Goal: Transaction & Acquisition: Purchase product/service

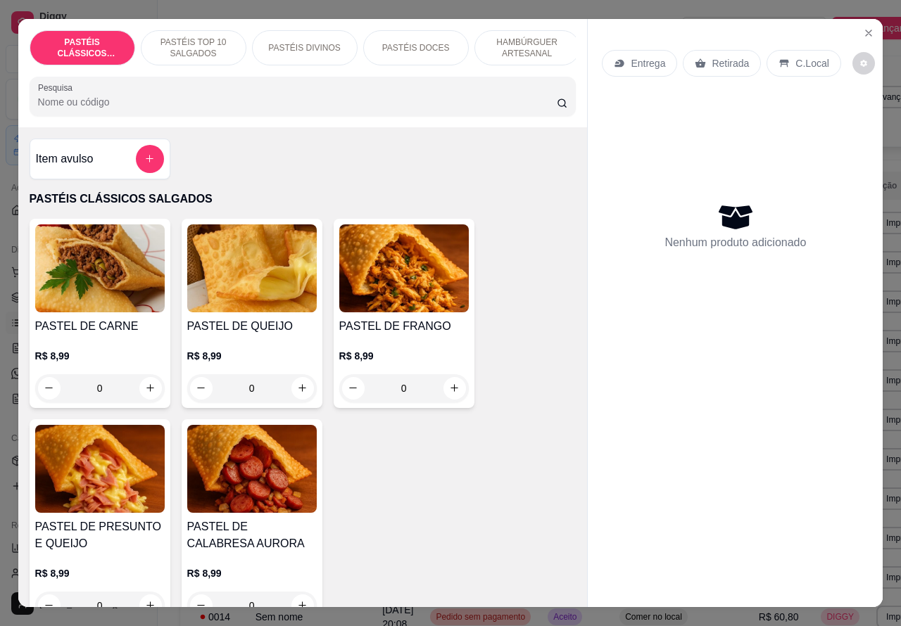
click at [533, 39] on p "HAMBÚRGUER ARTESANAL" at bounding box center [527, 48] width 82 height 23
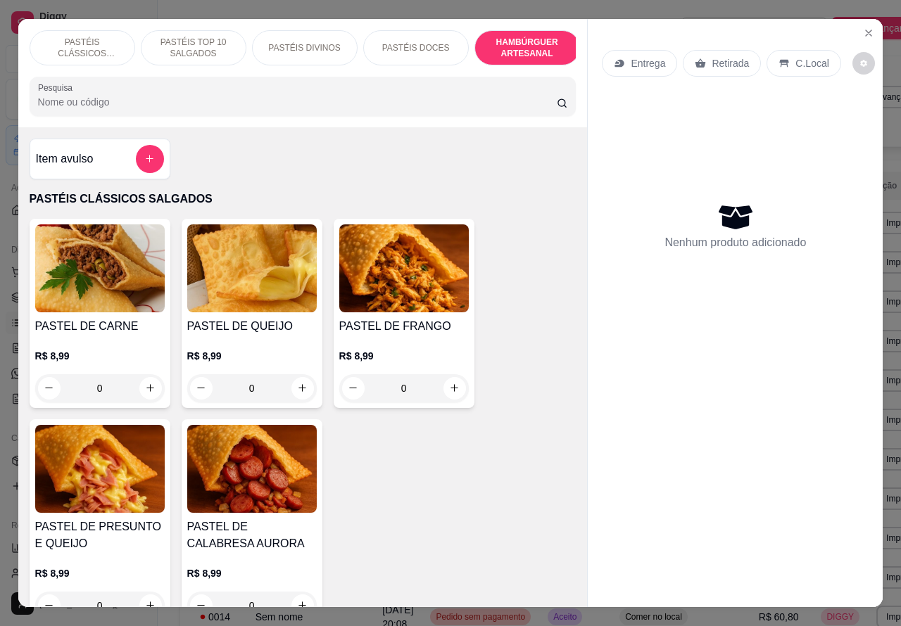
scroll to position [32, 0]
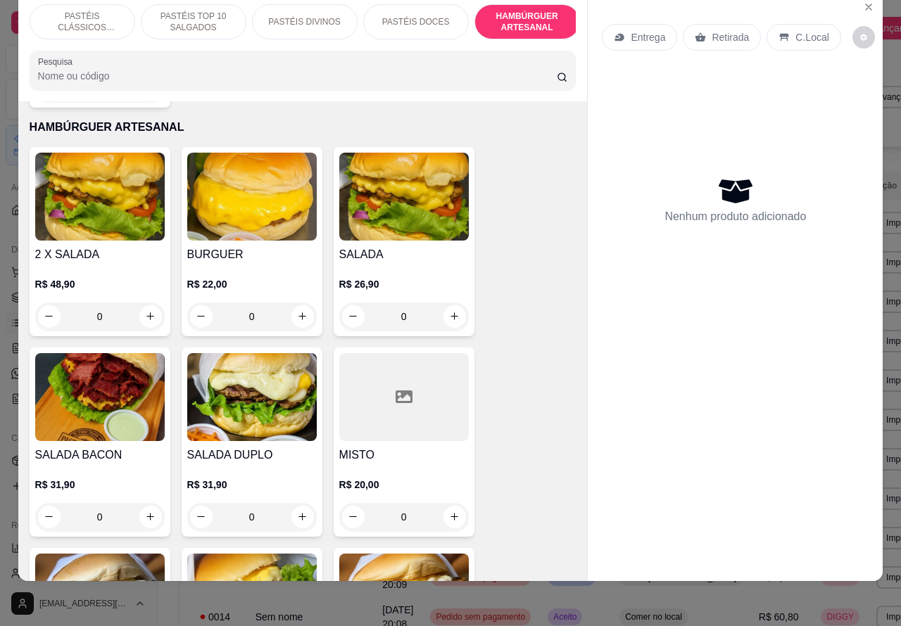
click at [265, 277] on p "R$ 22,00" at bounding box center [252, 284] width 130 height 14
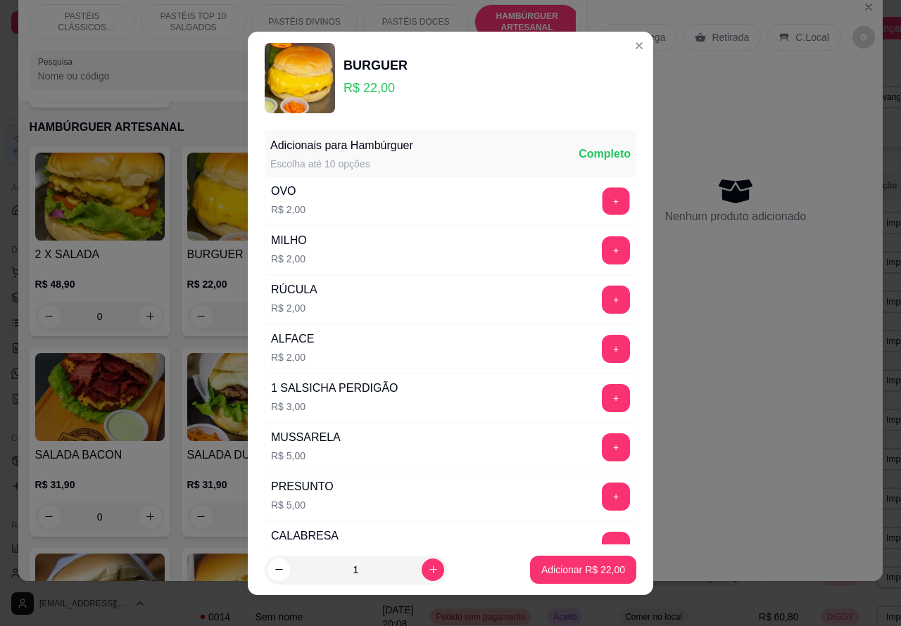
click at [602, 195] on button "+" at bounding box center [615, 200] width 27 height 27
click at [586, 572] on p "Adicionar R$ 24,00" at bounding box center [584, 569] width 82 height 13
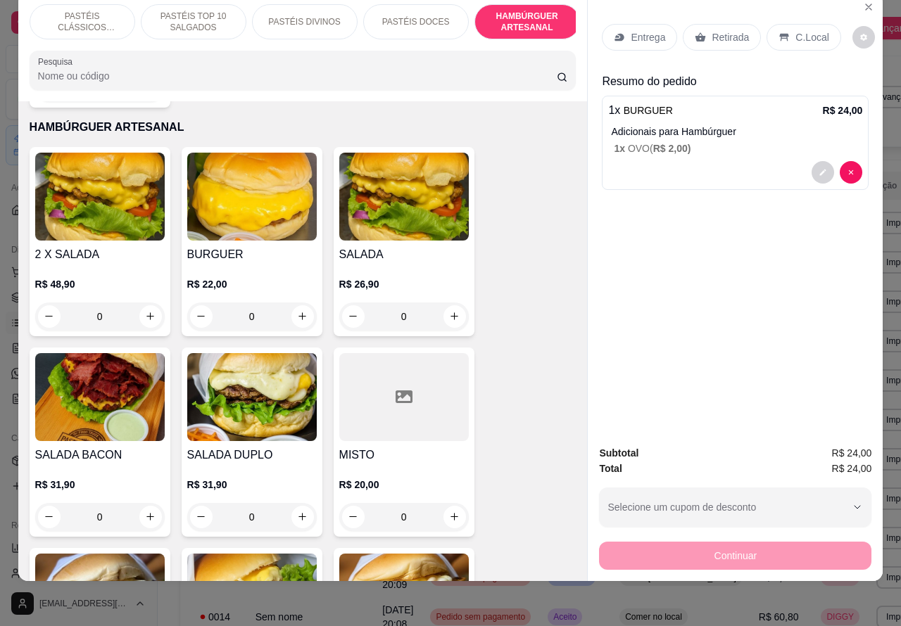
click at [305, 303] on div "0" at bounding box center [252, 317] width 130 height 28
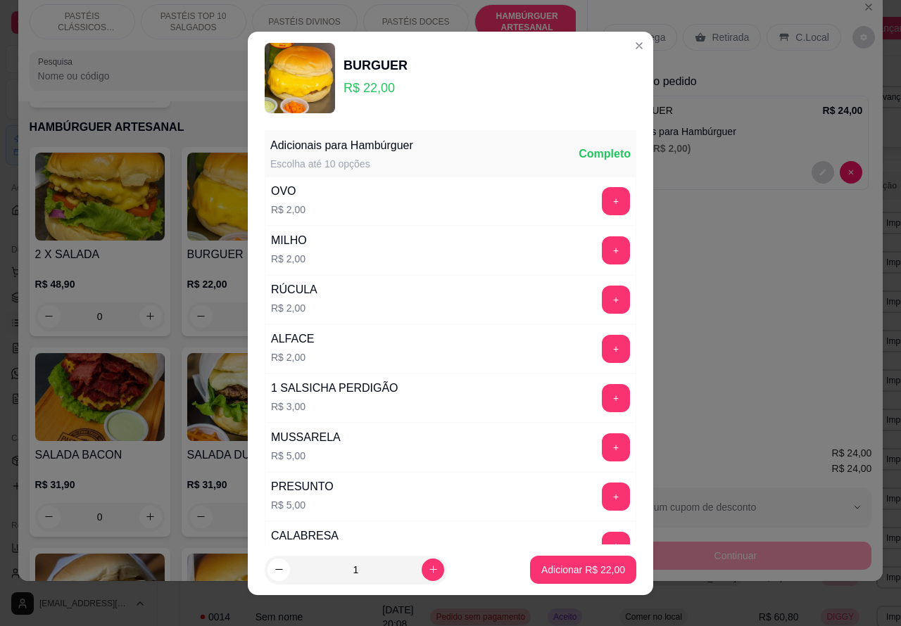
click at [428, 564] on icon "increase-product-quantity" at bounding box center [433, 569] width 11 height 11
type input "2"
click at [552, 570] on p "Adicionar R$ 44,00" at bounding box center [583, 570] width 84 height 14
type input "2"
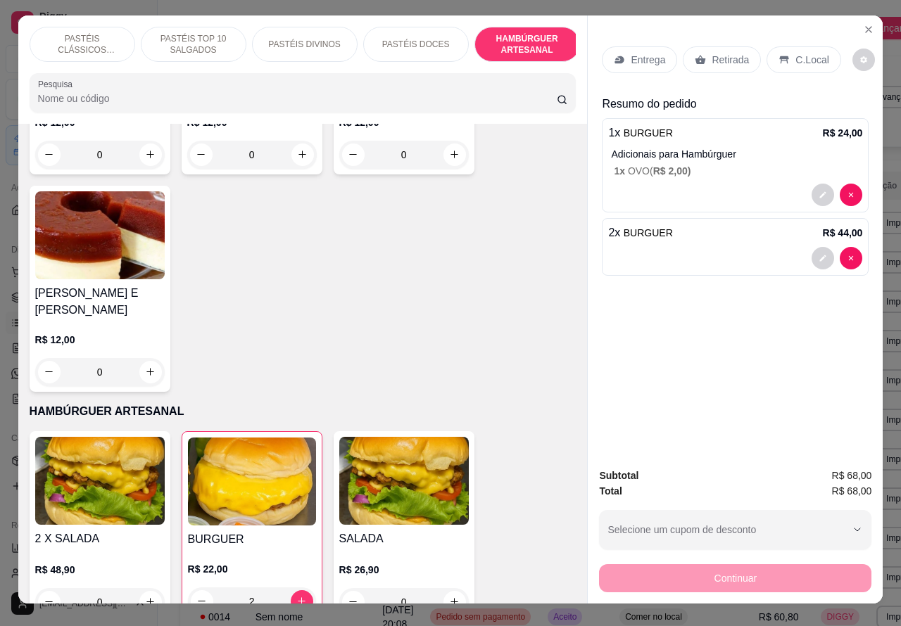
scroll to position [0, 0]
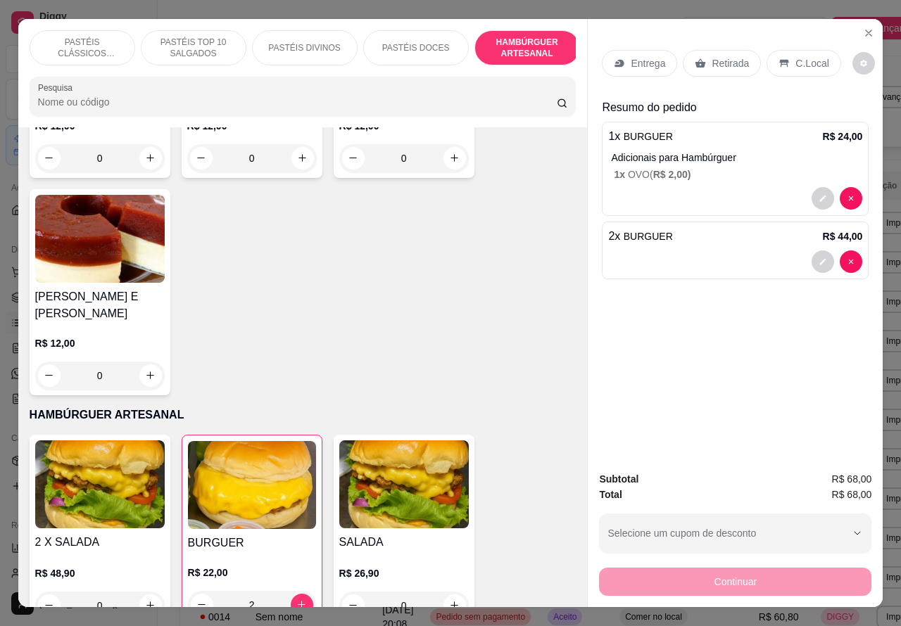
click at [82, 37] on p "PASTÉIS CLÁSSICOS SALGADOS" at bounding box center [83, 48] width 82 height 23
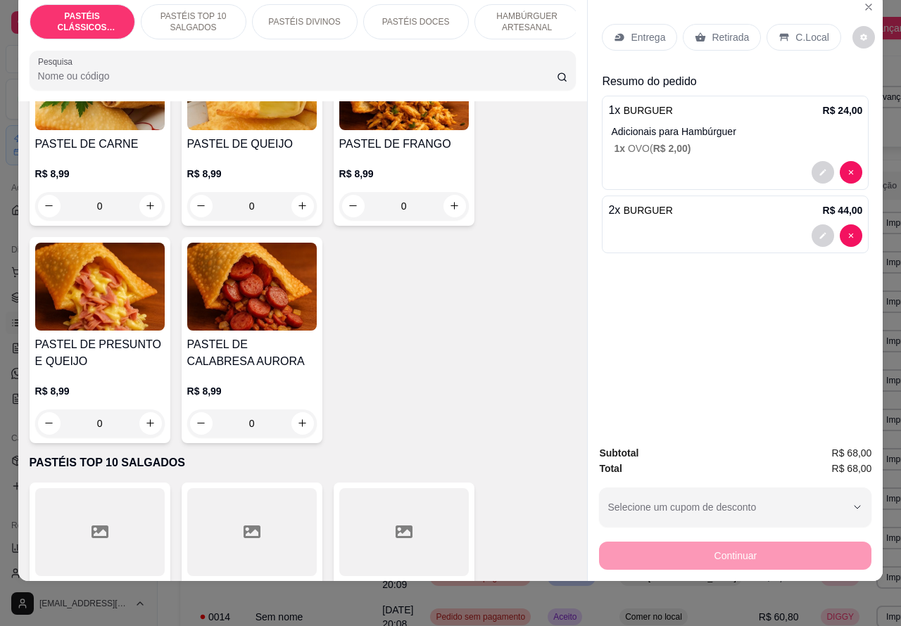
scroll to position [180, 0]
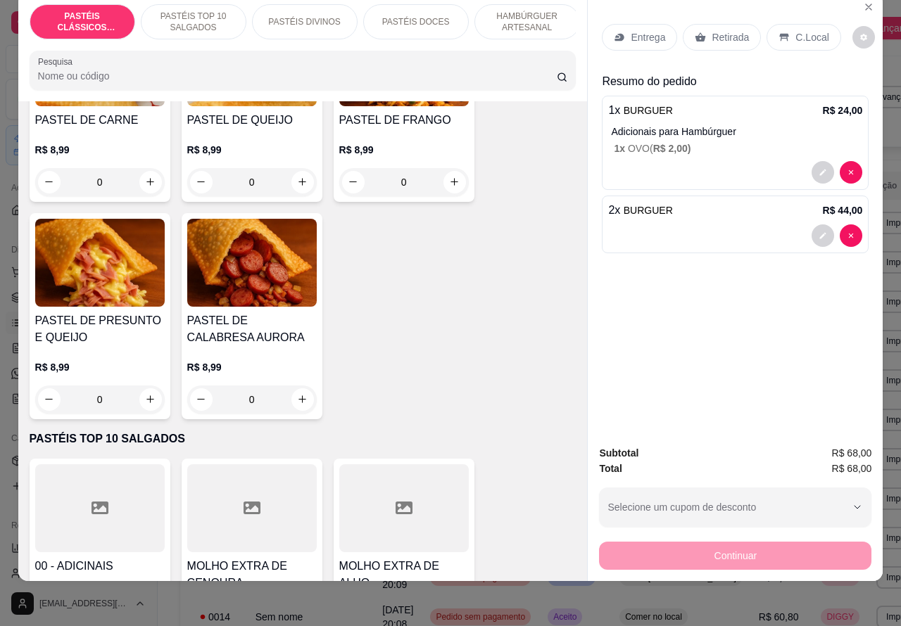
click at [145, 395] on icon "increase-product-quantity" at bounding box center [150, 399] width 11 height 11
type input "1"
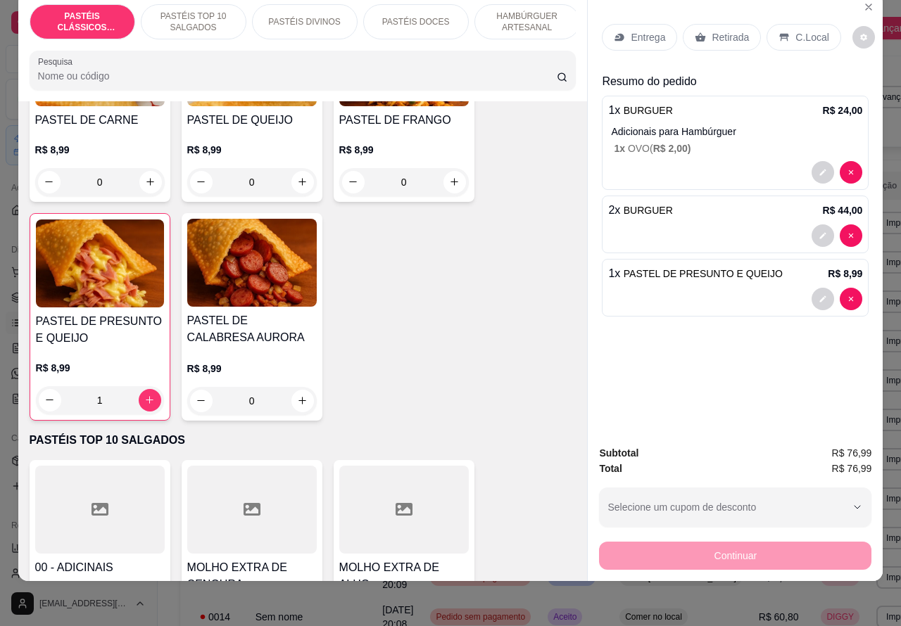
click at [712, 288] on div at bounding box center [735, 299] width 254 height 23
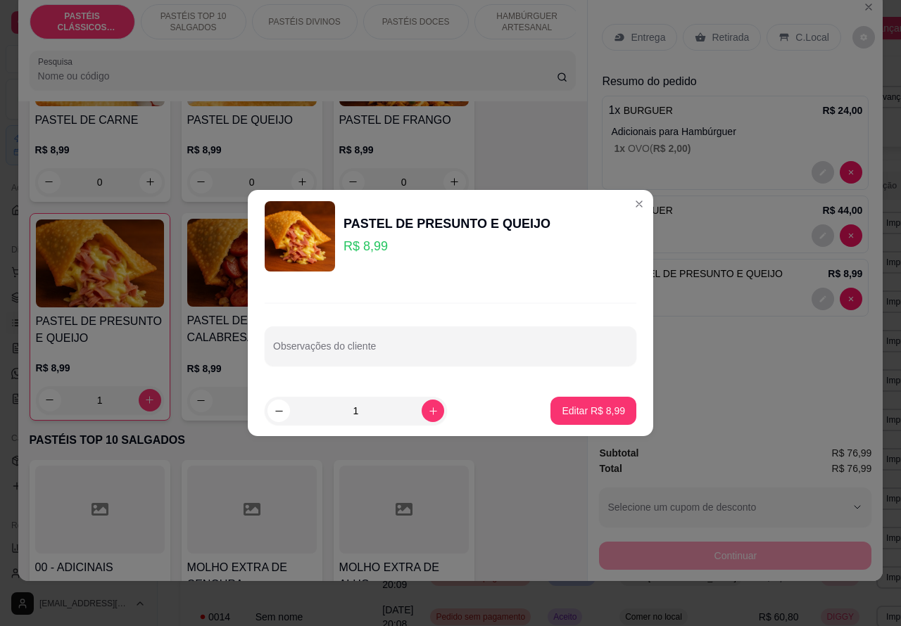
click at [719, 434] on div "Subtotal R$ 76,99 Total R$ 76,99 Selecione um cupom de desconto 10OFF Selecione…" at bounding box center [735, 507] width 295 height 147
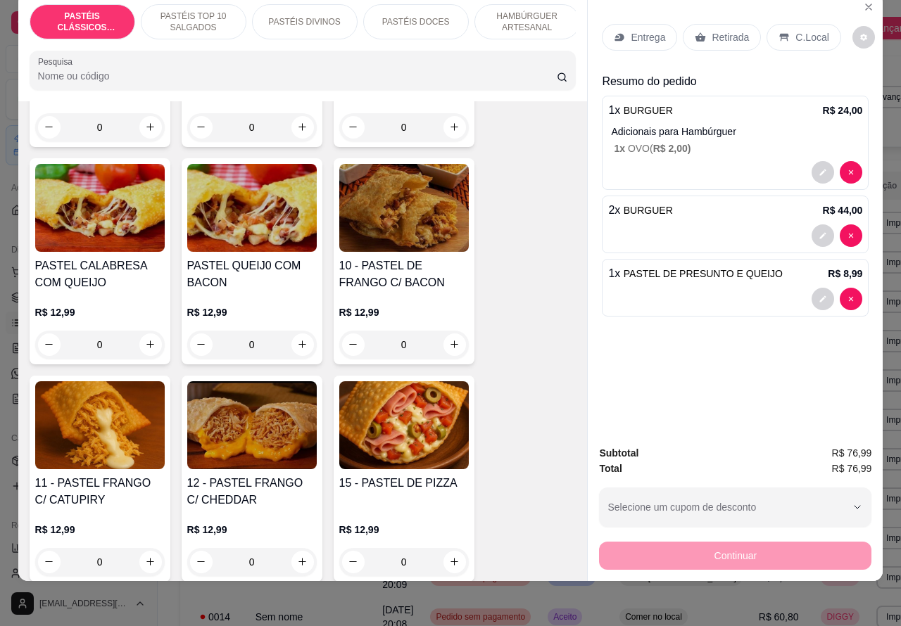
scroll to position [1137, 0]
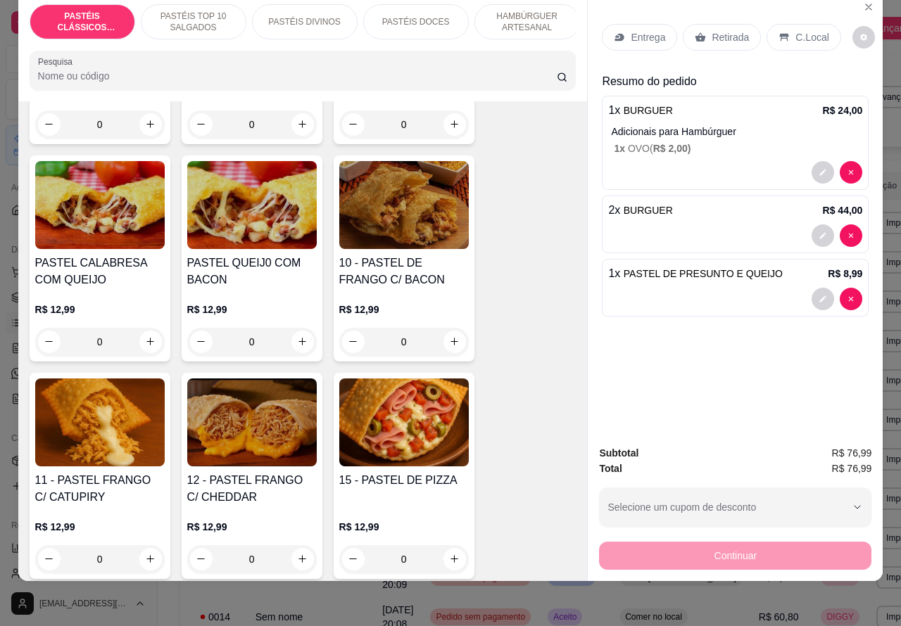
click at [424, 509] on div "R$ 12,99 0" at bounding box center [404, 540] width 130 height 68
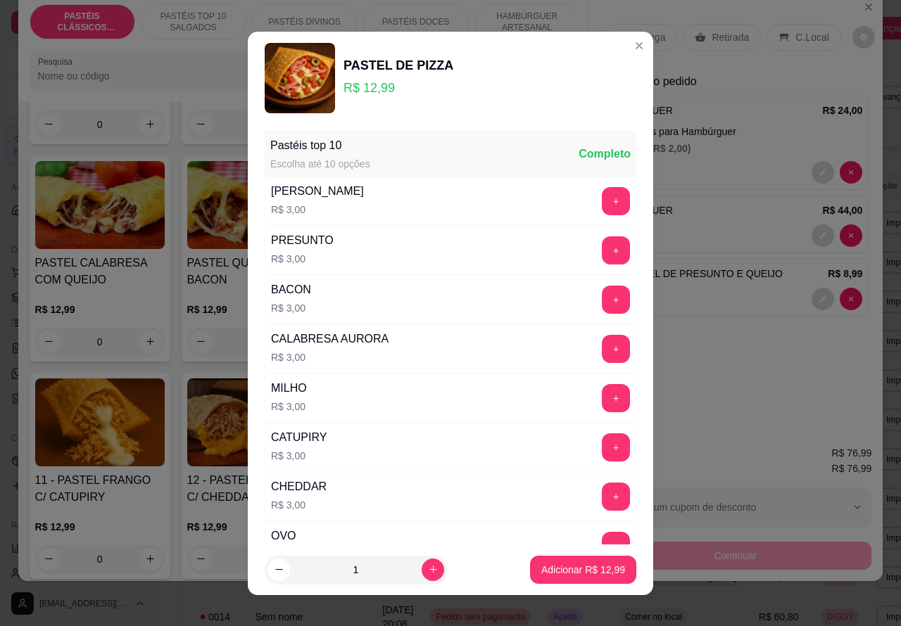
click at [576, 565] on p "Adicionar R$ 12,99" at bounding box center [583, 570] width 84 height 14
type input "1"
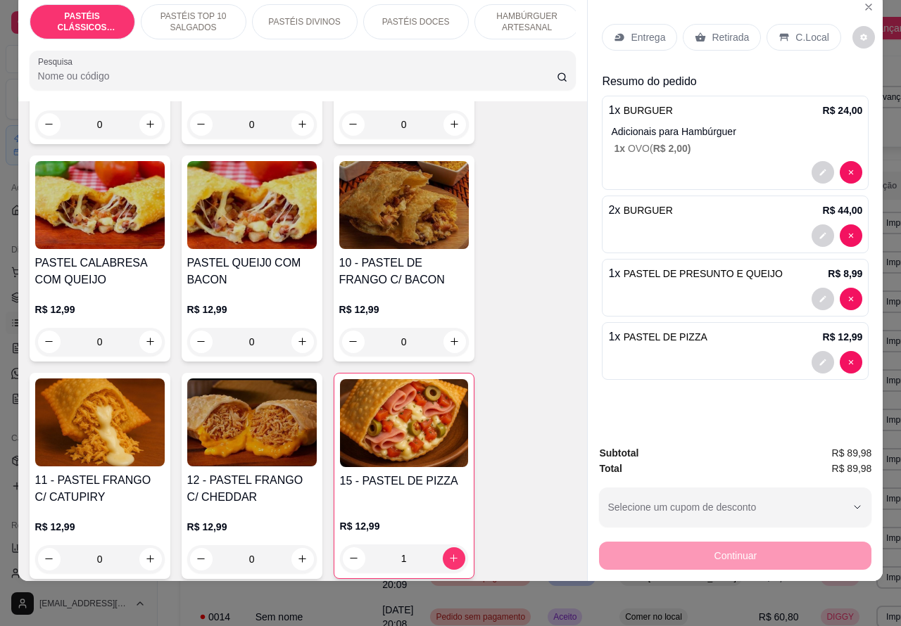
click at [692, 288] on div at bounding box center [735, 299] width 254 height 23
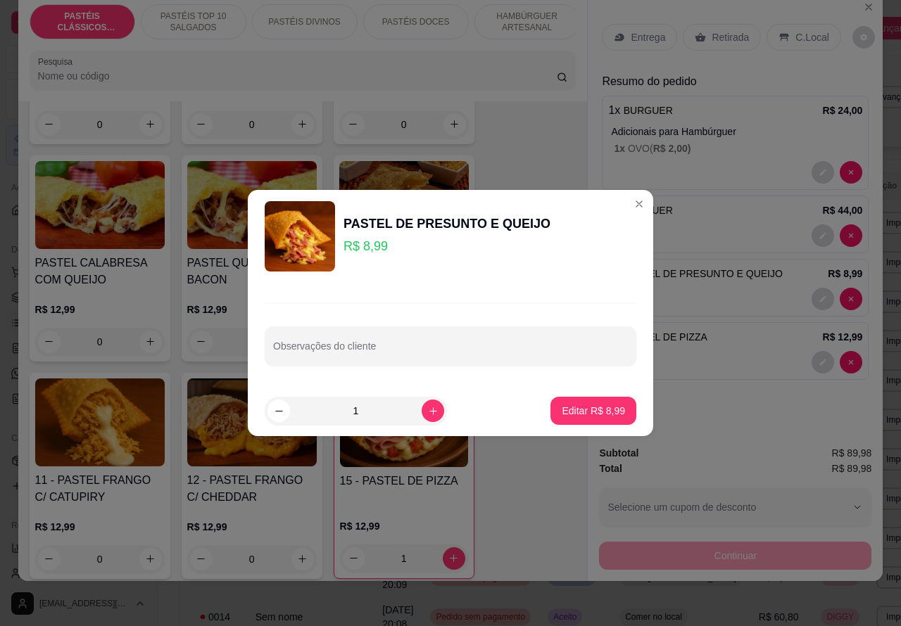
click at [406, 347] on input "Observações do cliente" at bounding box center [450, 352] width 355 height 14
type input "**********"
click at [588, 398] on button "Editar R$ 8,99" at bounding box center [593, 411] width 86 height 28
type input "0"
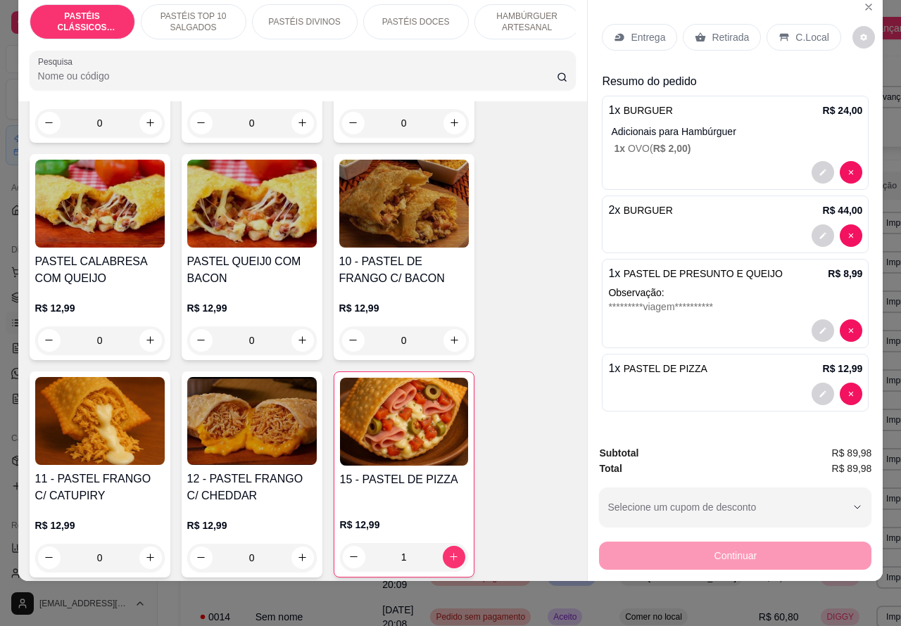
scroll to position [1135, 0]
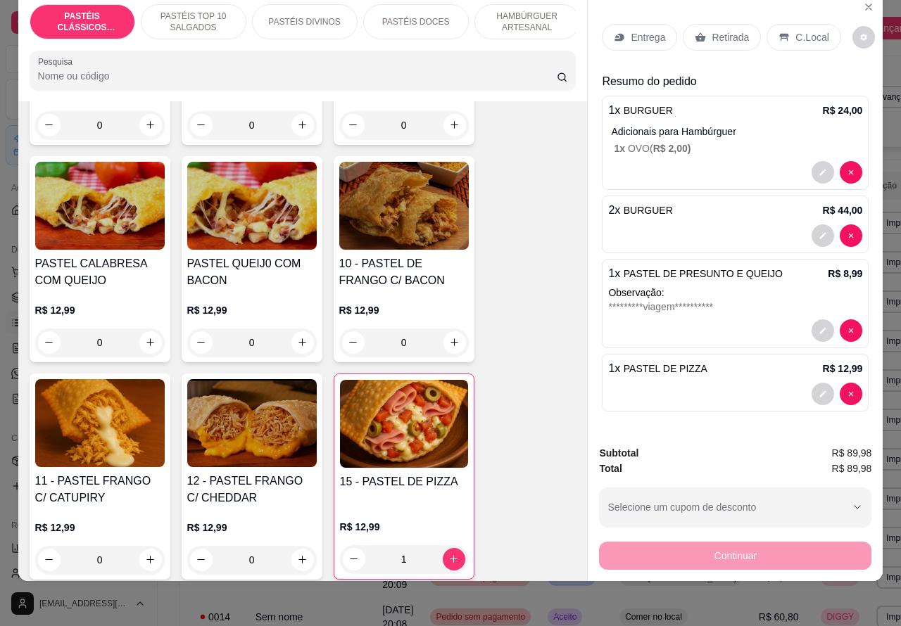
click at [707, 383] on div at bounding box center [735, 394] width 254 height 23
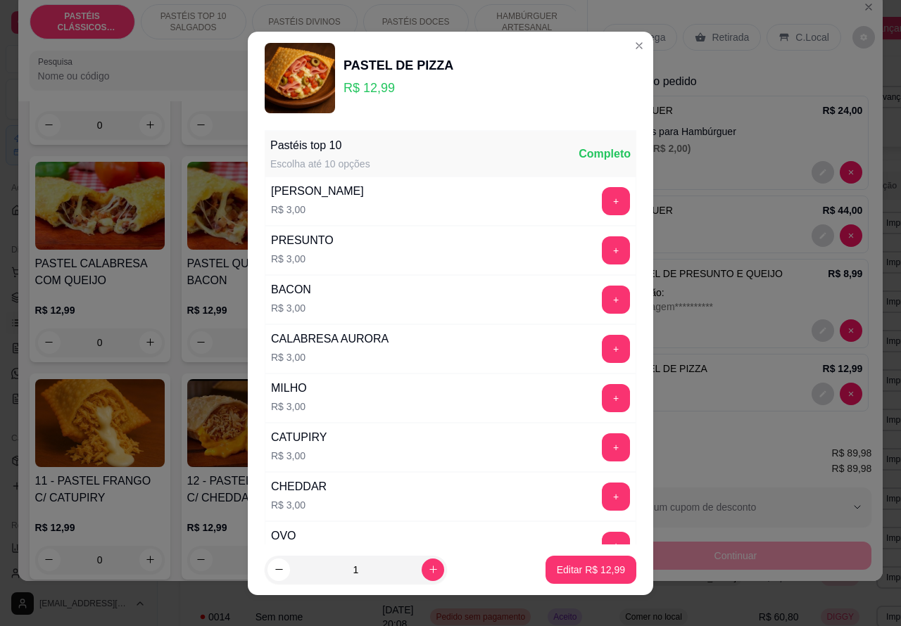
click at [619, 44] on div "Entrega Retirada C.Local" at bounding box center [735, 37] width 267 height 49
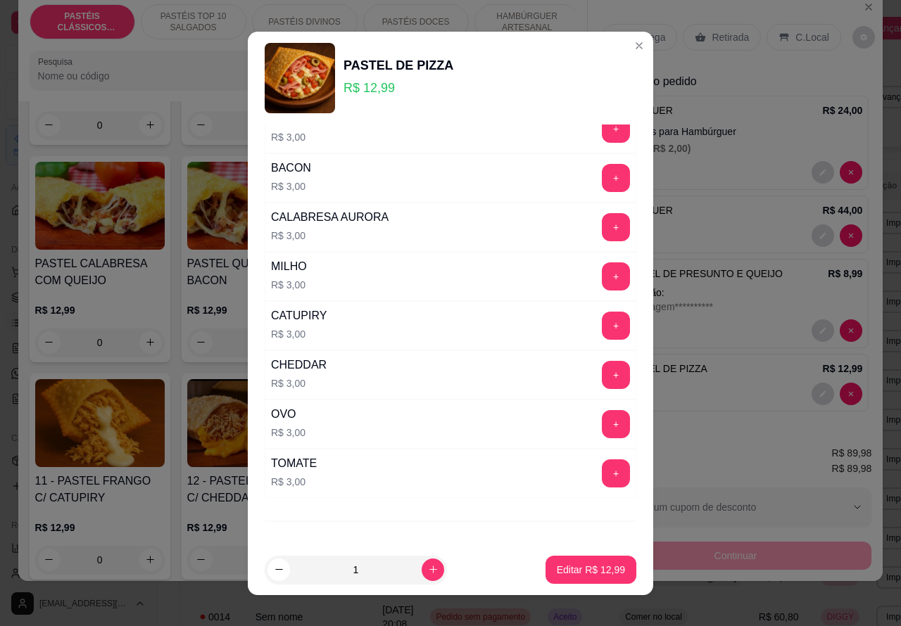
scroll to position [184, 0]
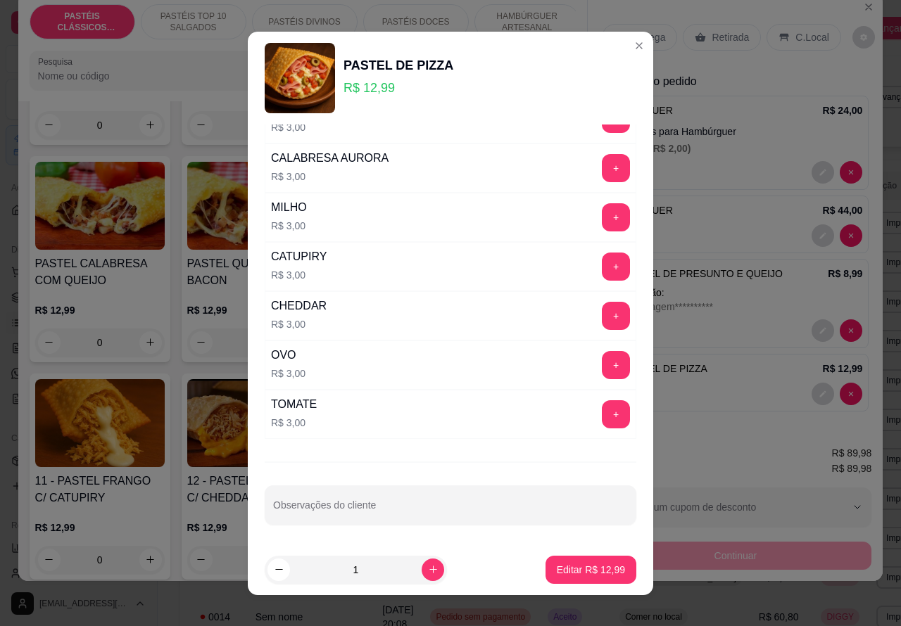
click at [441, 511] on input "Observações do cliente" at bounding box center [450, 511] width 355 height 14
type input "**********"
click at [560, 575] on p "Editar R$ 12,99" at bounding box center [591, 570] width 68 height 14
type input "0"
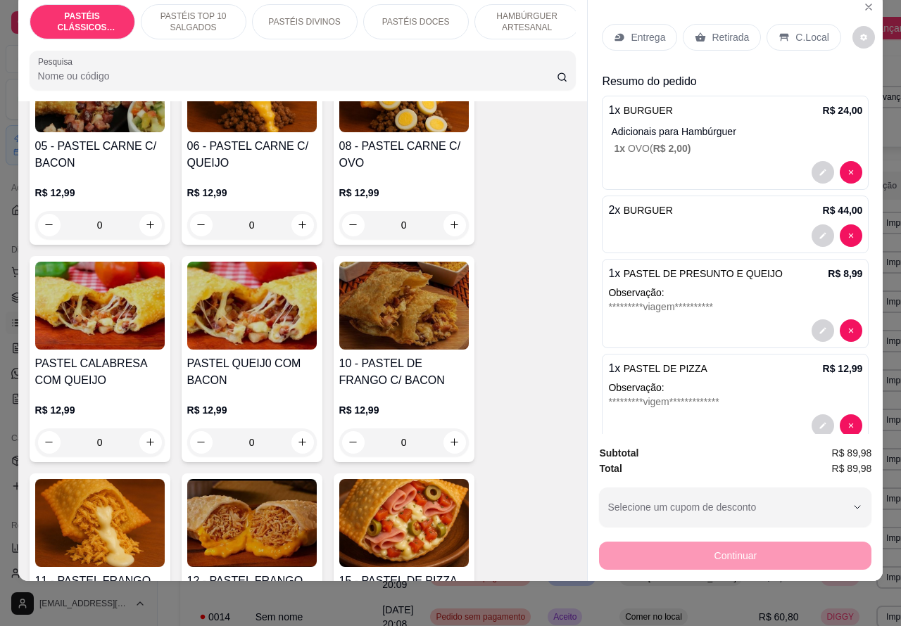
scroll to position [992, 0]
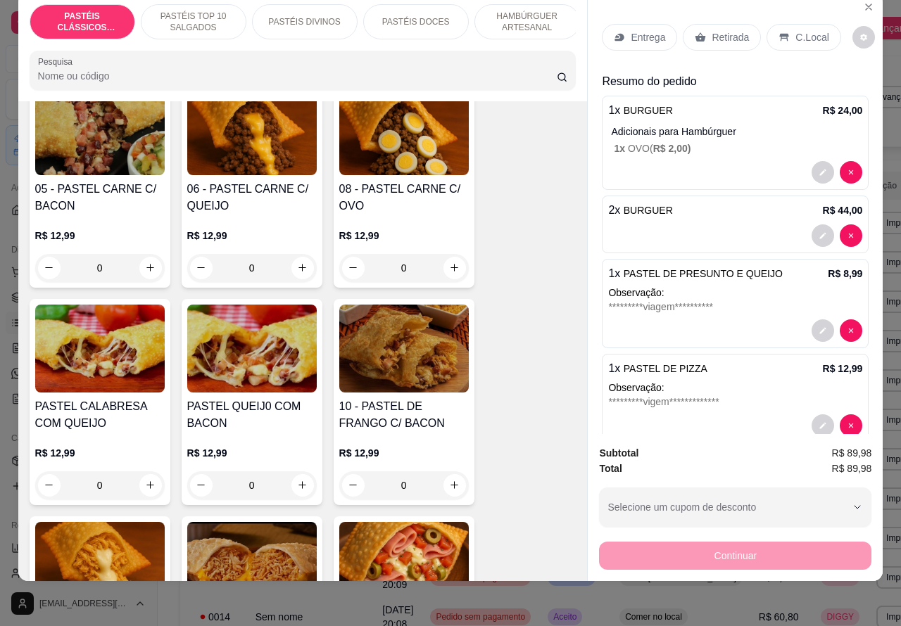
click at [298, 265] on div "0" at bounding box center [252, 268] width 130 height 28
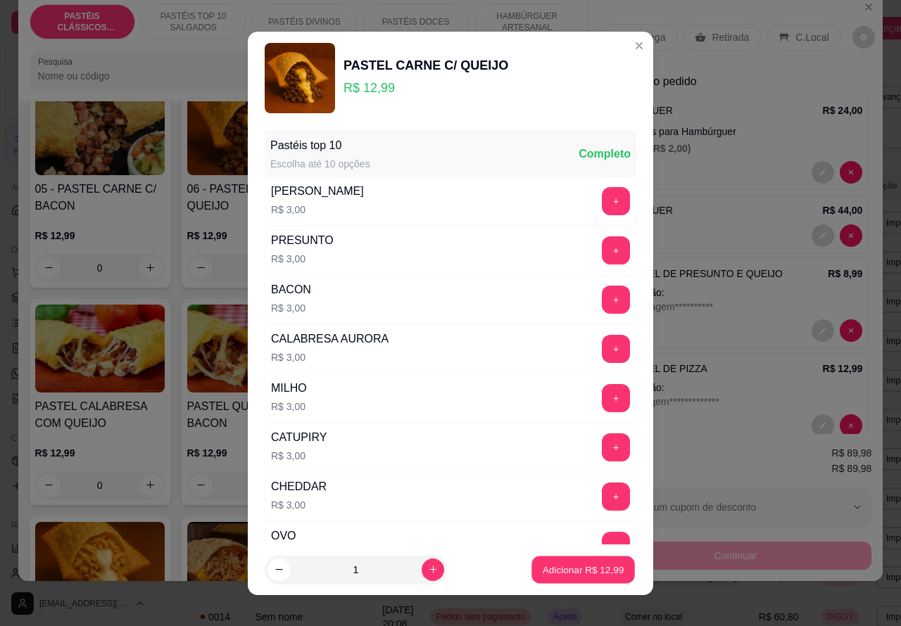
click at [576, 567] on p "Adicionar R$ 12,99" at bounding box center [584, 569] width 82 height 13
type input "1"
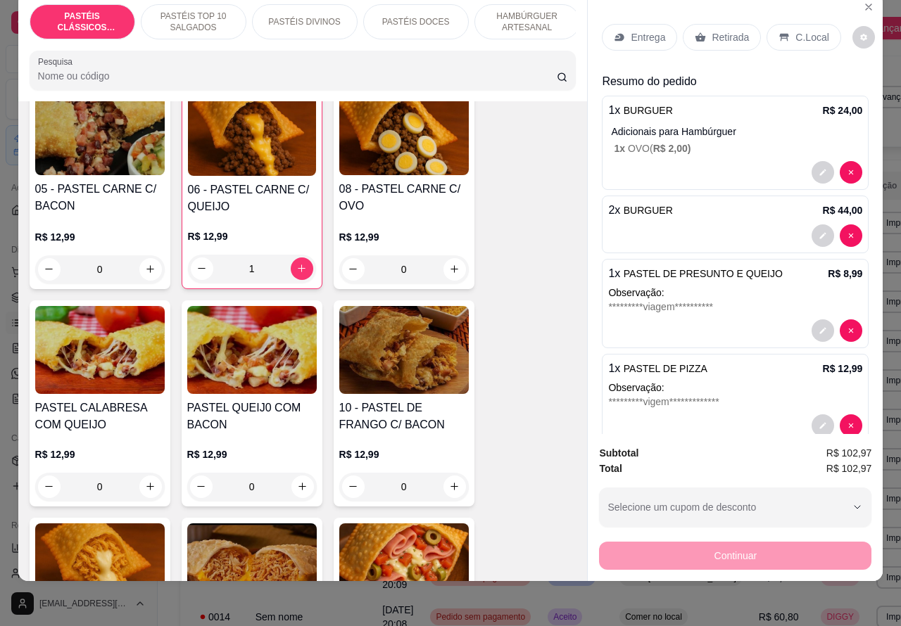
click at [799, 30] on p "C.Local" at bounding box center [811, 37] width 33 height 14
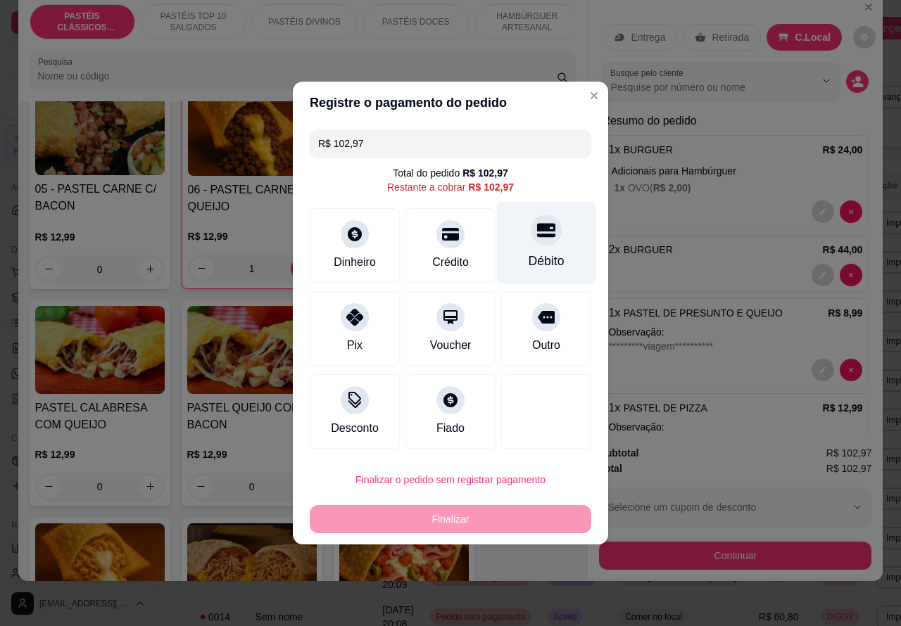
click at [551, 243] on div "Débito" at bounding box center [546, 243] width 99 height 82
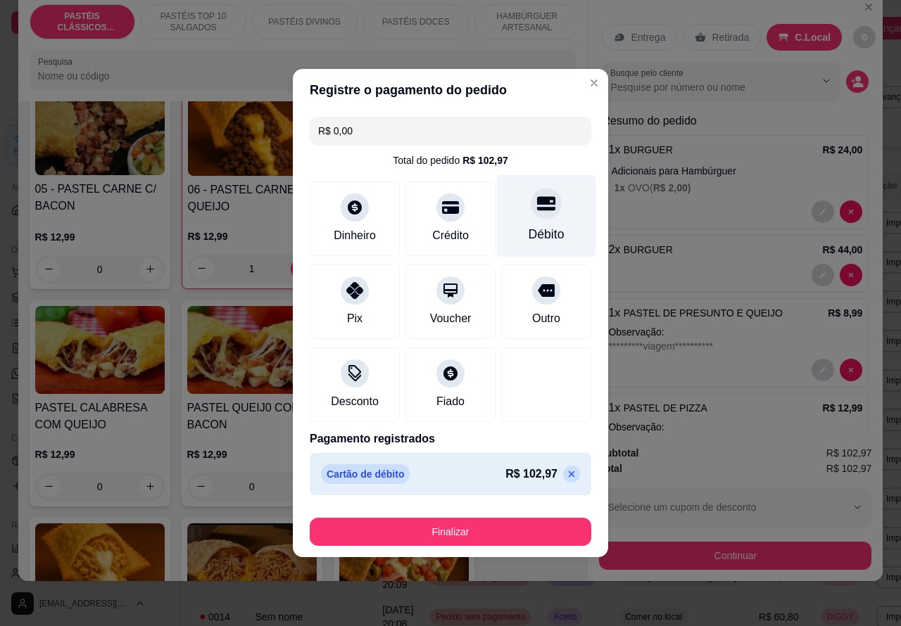
type input "R$ 0,00"
click at [522, 526] on button "Finalizar" at bounding box center [450, 532] width 273 height 27
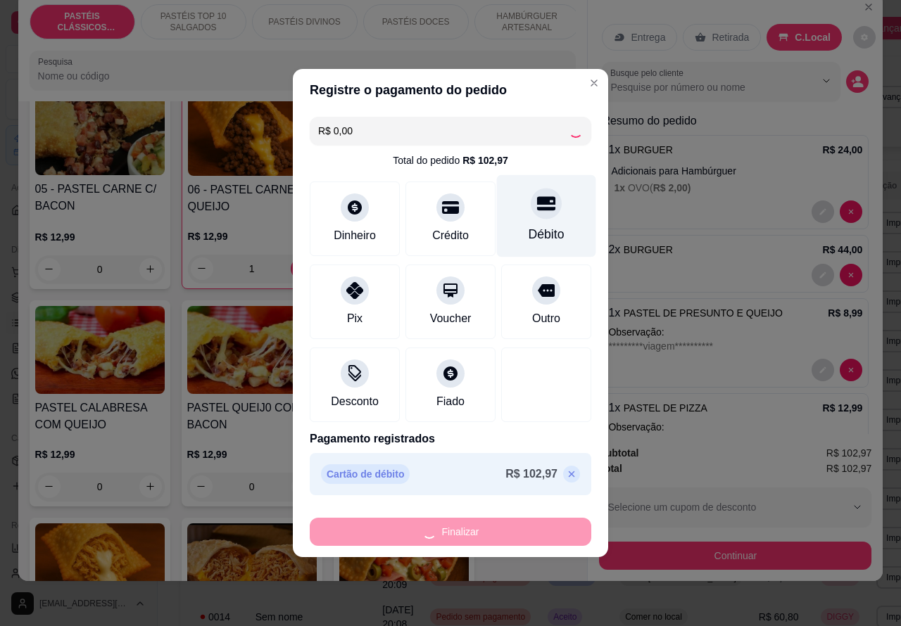
type input "0"
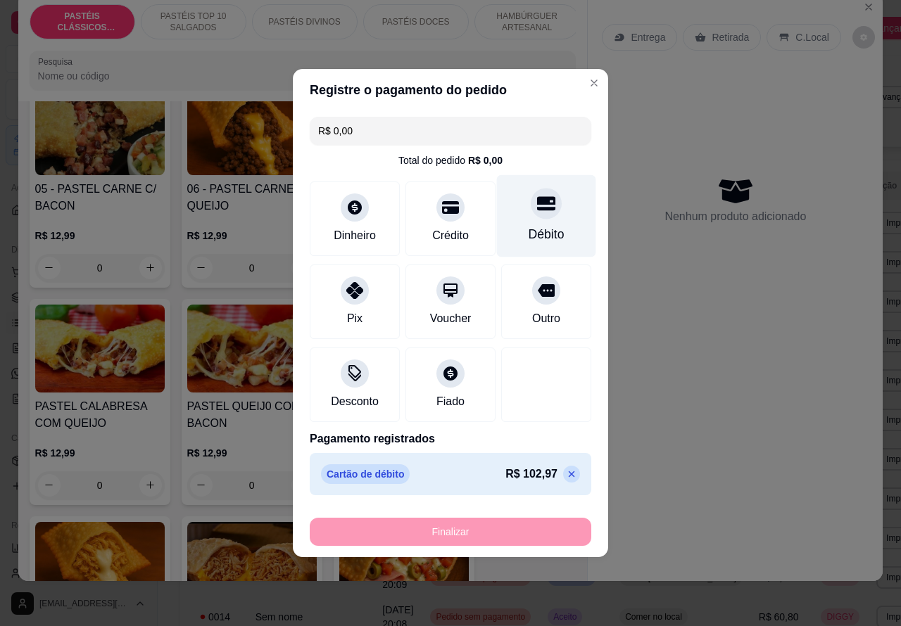
type input "-R$ 102,97"
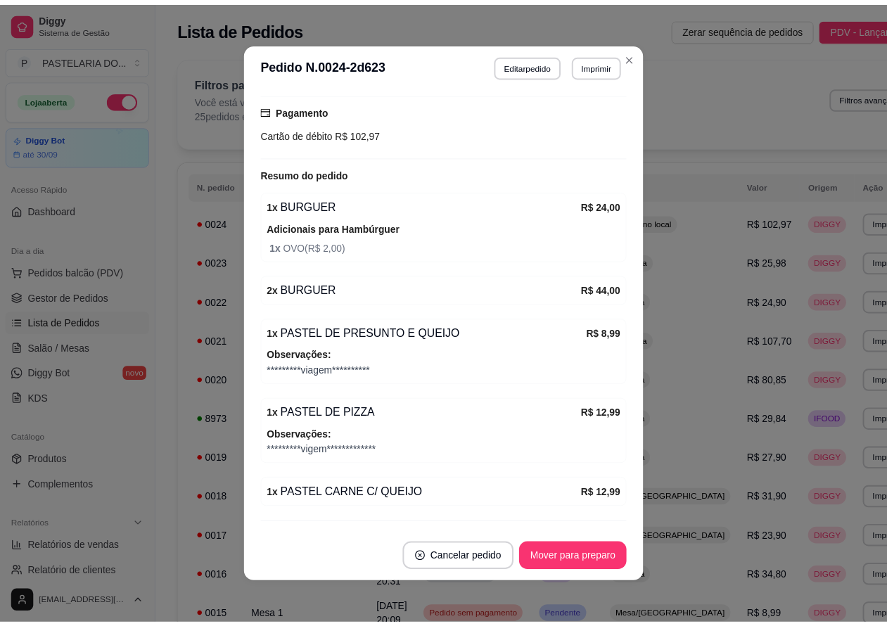
scroll to position [191, 0]
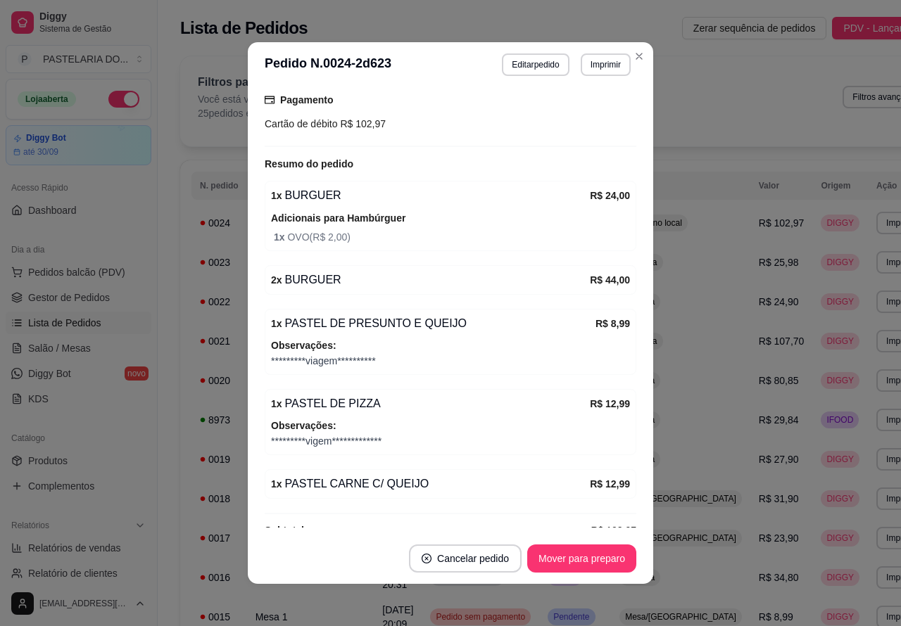
click at [607, 63] on button "Imprimir" at bounding box center [606, 64] width 50 height 23
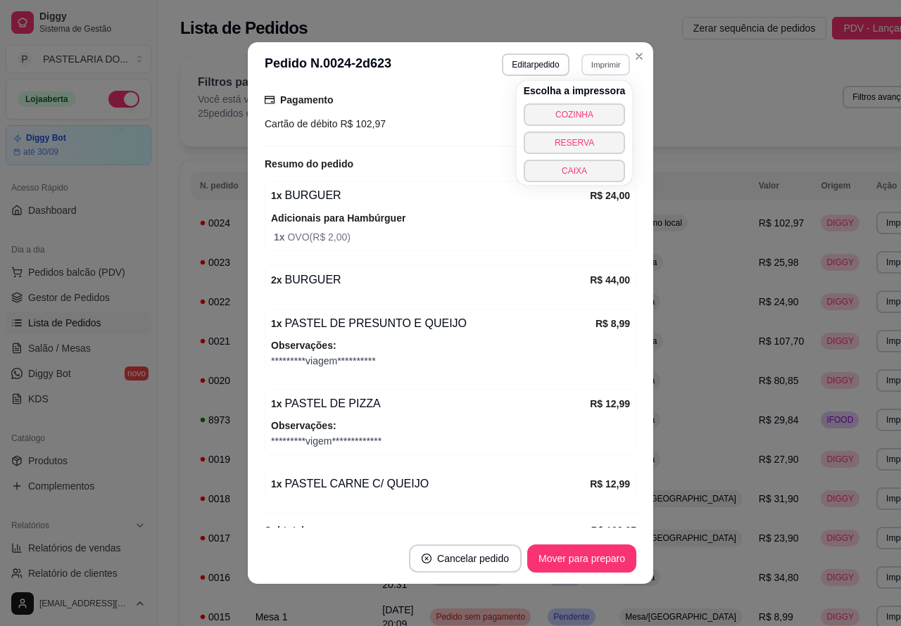
click at [589, 109] on button "COZINHA" at bounding box center [575, 114] width 102 height 23
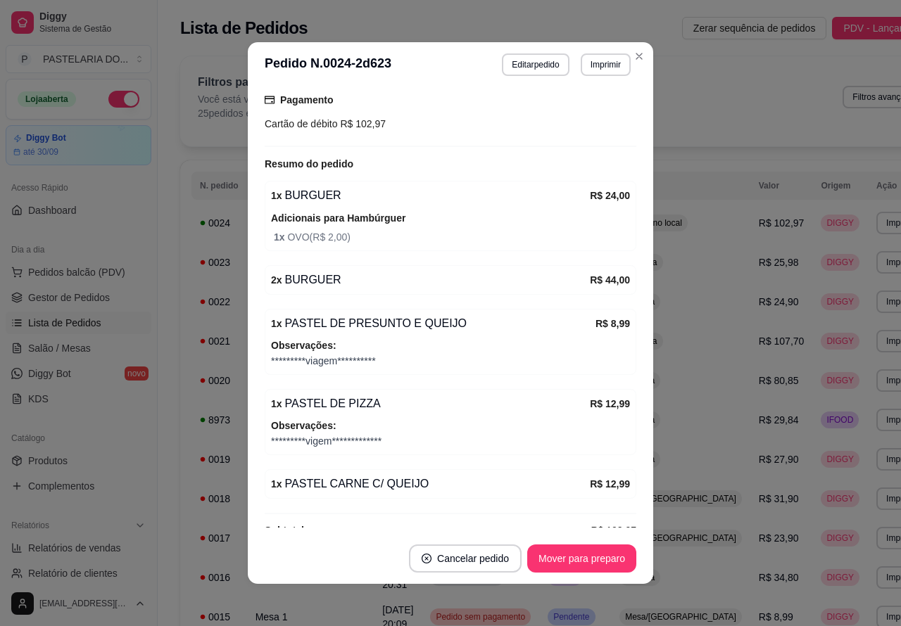
click at [632, 56] on div "Filtros para pedidos Você está vendo os pedidos de hoje. 25 pedidos encontrados…" at bounding box center [563, 101] width 766 height 90
